Goal: Information Seeking & Learning: Learn about a topic

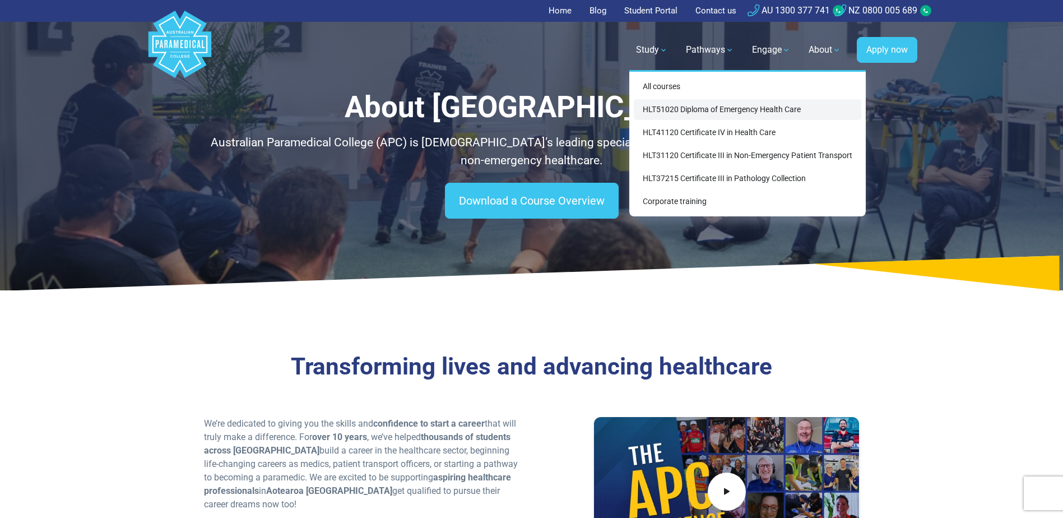
click at [696, 114] on link "HLT51020 Diploma of Emergency Health Care" at bounding box center [747, 109] width 227 height 21
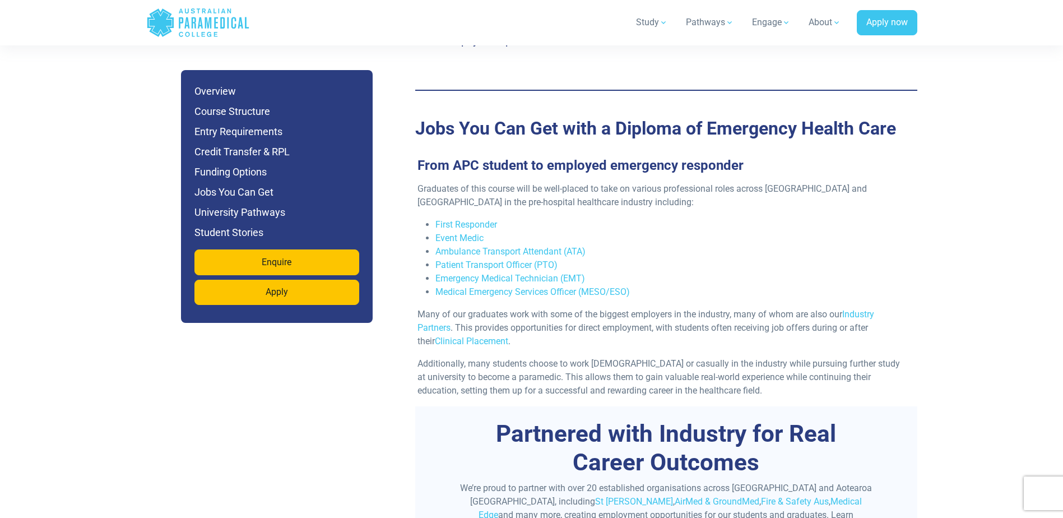
scroll to position [3585, 0]
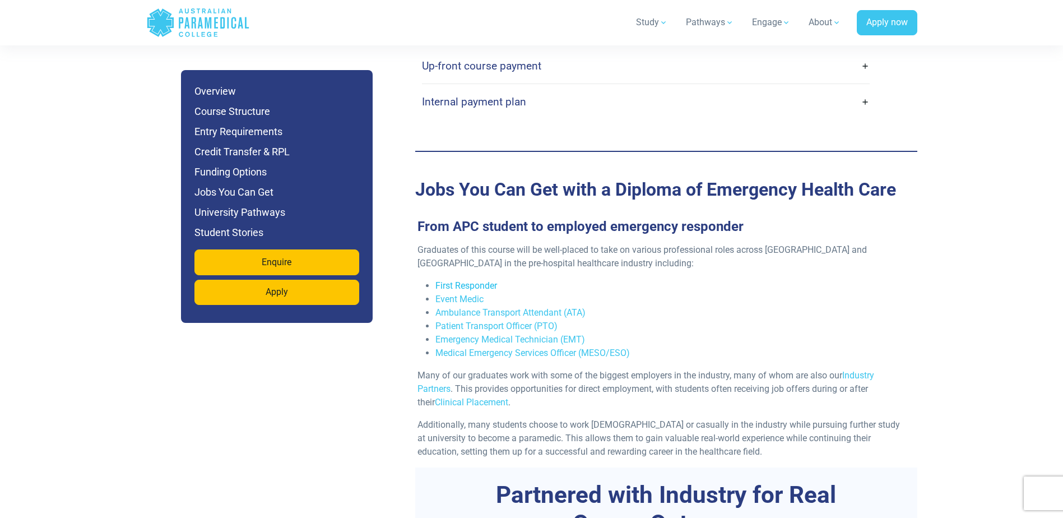
click at [485, 280] on link "First Responder" at bounding box center [466, 285] width 62 height 11
click at [451, 294] on link "Event Medic" at bounding box center [459, 299] width 48 height 11
click at [509, 307] on link "Ambulance Transport Attendant (ATA)" at bounding box center [510, 312] width 150 height 11
click at [525, 334] on link "Emergency Medical Technician (EMT)" at bounding box center [510, 339] width 150 height 11
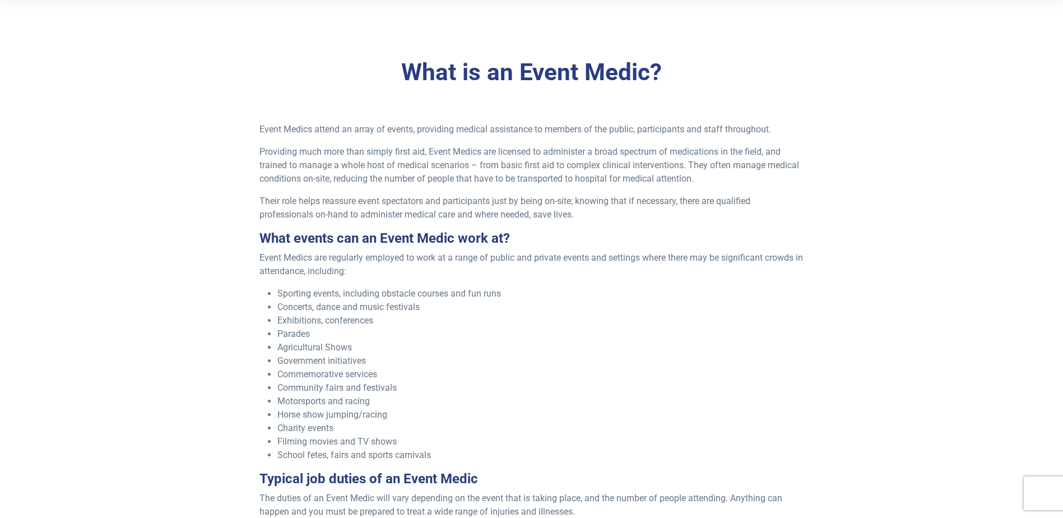
scroll to position [280, 0]
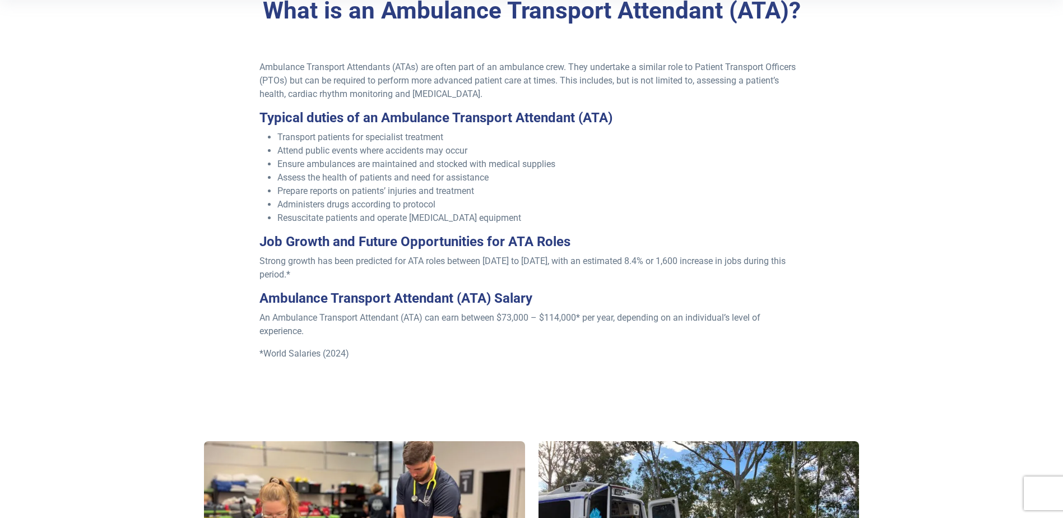
scroll to position [336, 0]
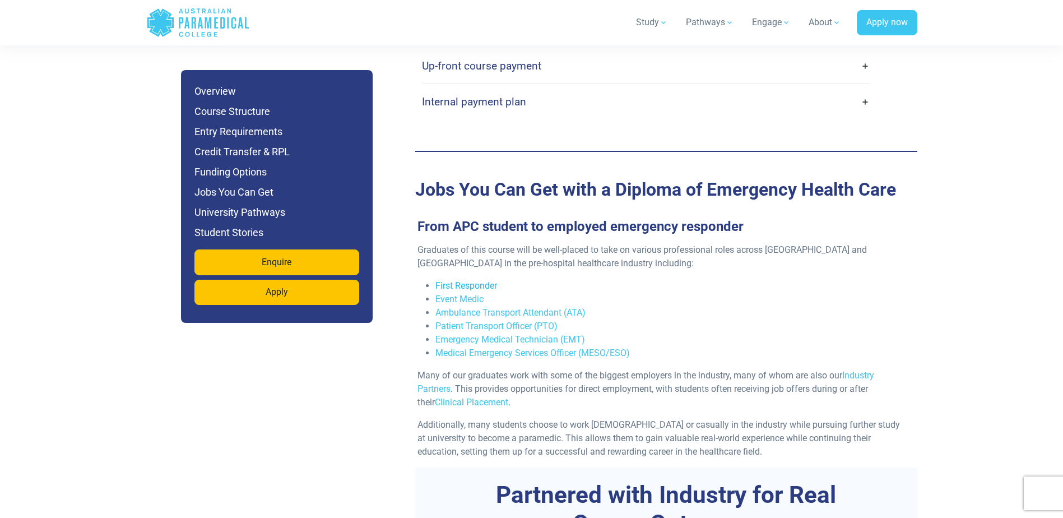
click at [458, 280] on link "First Responder" at bounding box center [466, 285] width 62 height 11
click at [454, 294] on link "Event Medic" at bounding box center [459, 299] width 48 height 11
click at [490, 307] on link "Ambulance Transport Attendant (ATA)" at bounding box center [510, 312] width 150 height 11
click at [469, 334] on link "Emergency Medical Technician (EMT)" at bounding box center [510, 339] width 150 height 11
click at [552, 347] on link "Medical Emergency Services Officer (MESO/ESO)" at bounding box center [532, 352] width 194 height 11
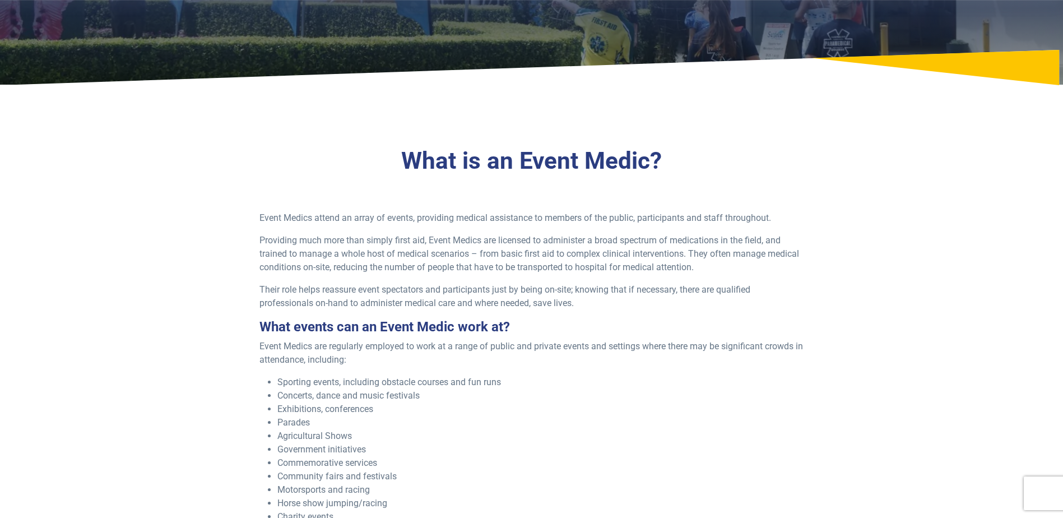
scroll to position [224, 0]
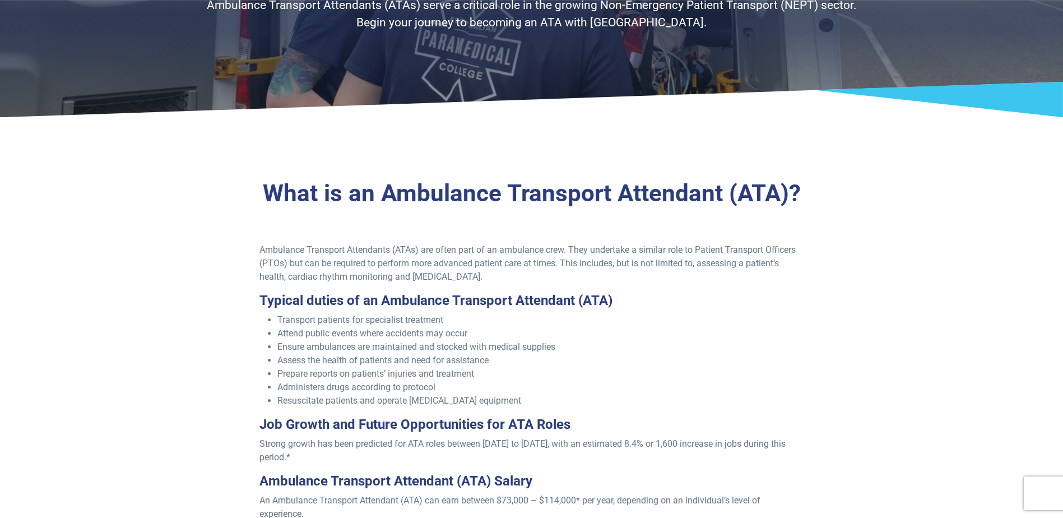
scroll to position [224, 0]
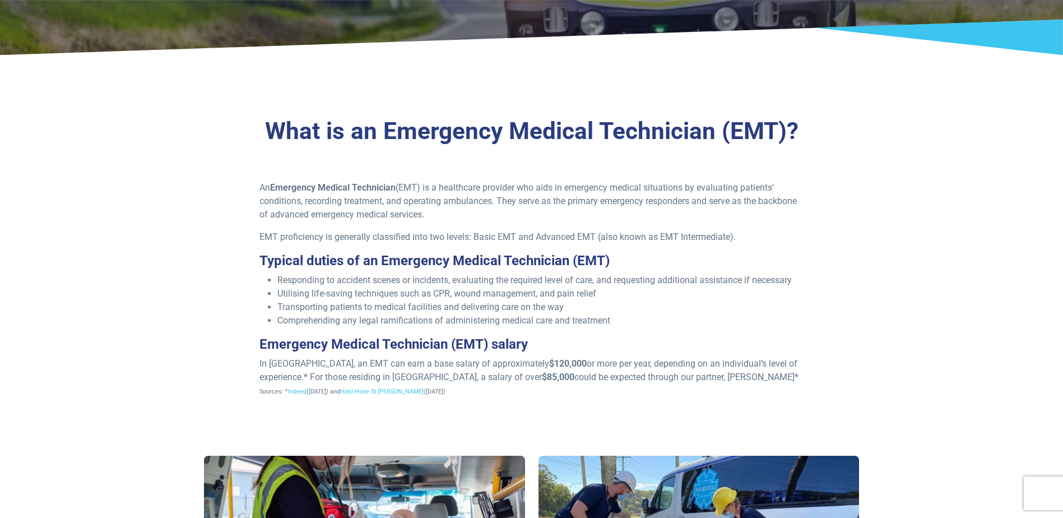
scroll to position [280, 0]
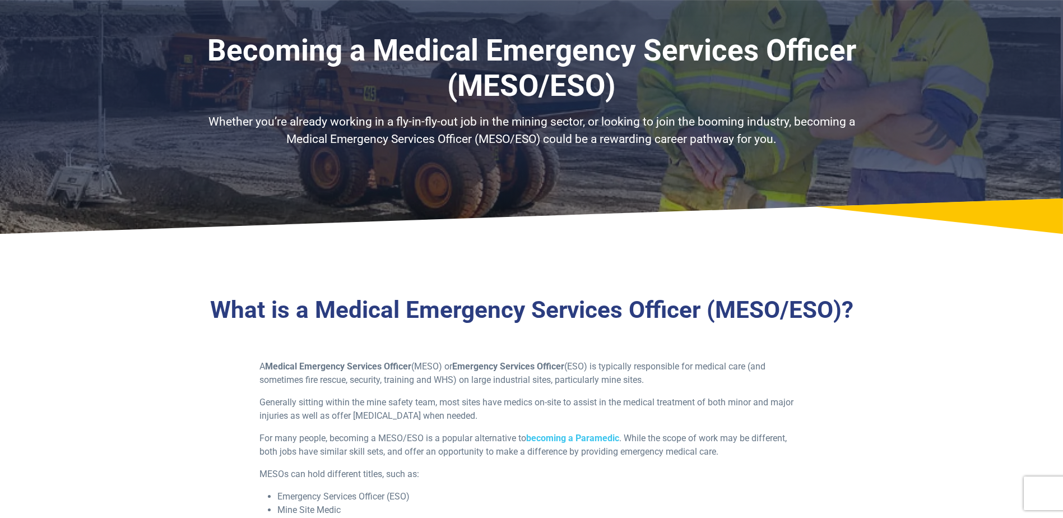
scroll to position [56, 0]
